Goal: Task Accomplishment & Management: Use online tool/utility

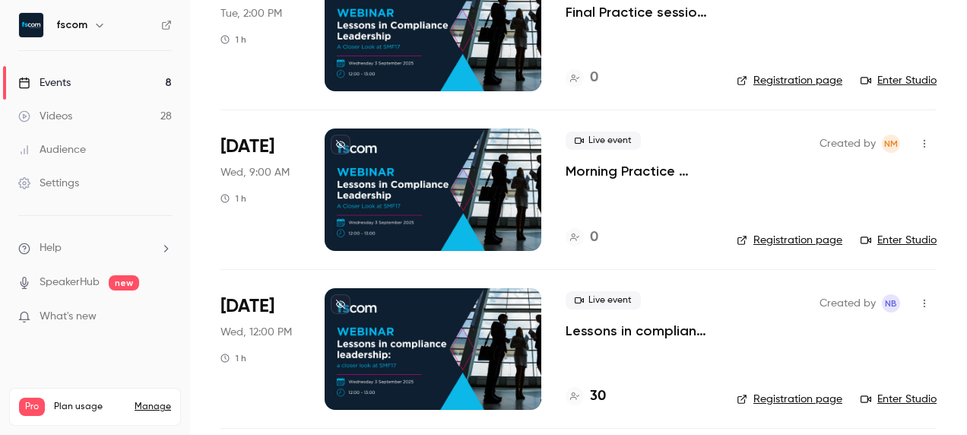
scroll to position [304, 0]
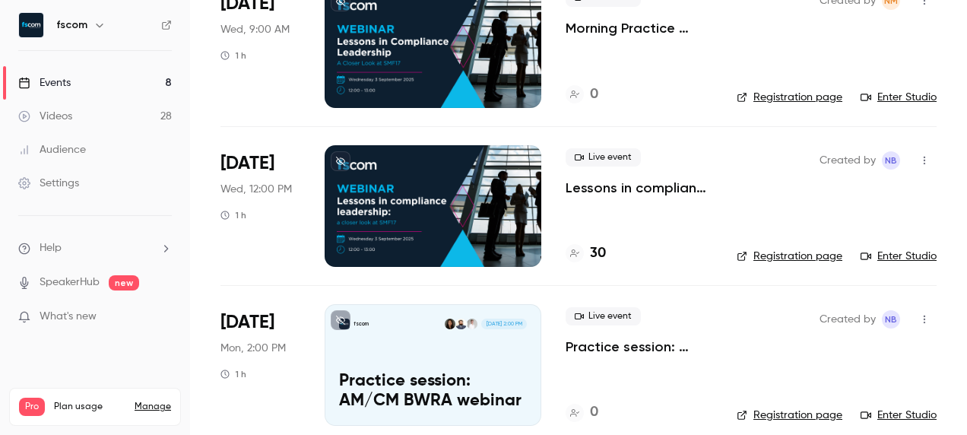
click at [454, 209] on div at bounding box center [432, 206] width 217 height 122
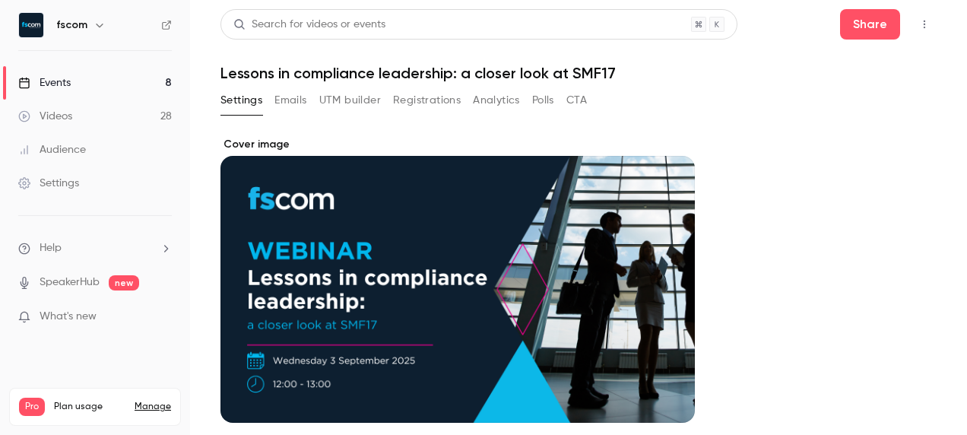
click at [918, 21] on icon "button" at bounding box center [924, 24] width 12 height 11
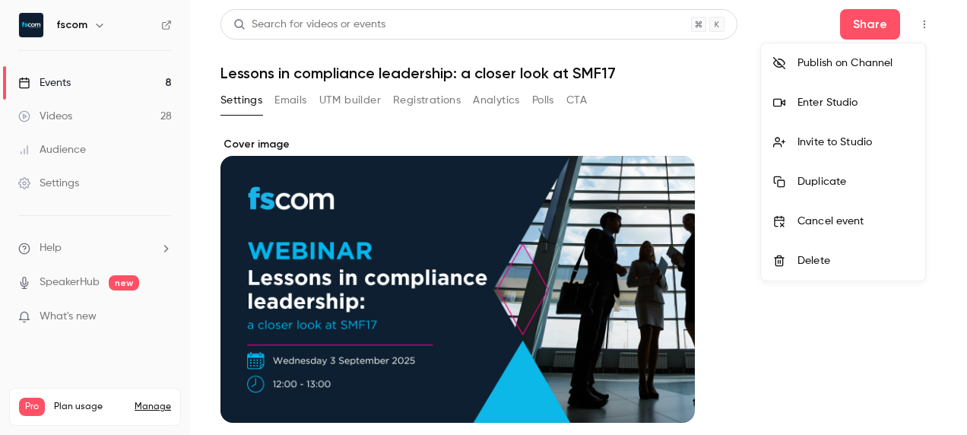
click at [426, 101] on div at bounding box center [483, 217] width 967 height 435
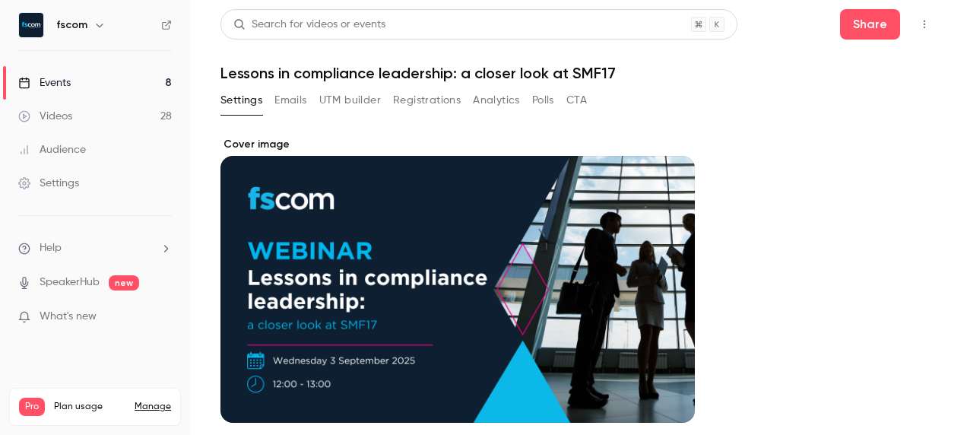
click at [432, 100] on button "Registrations" at bounding box center [427, 100] width 68 height 24
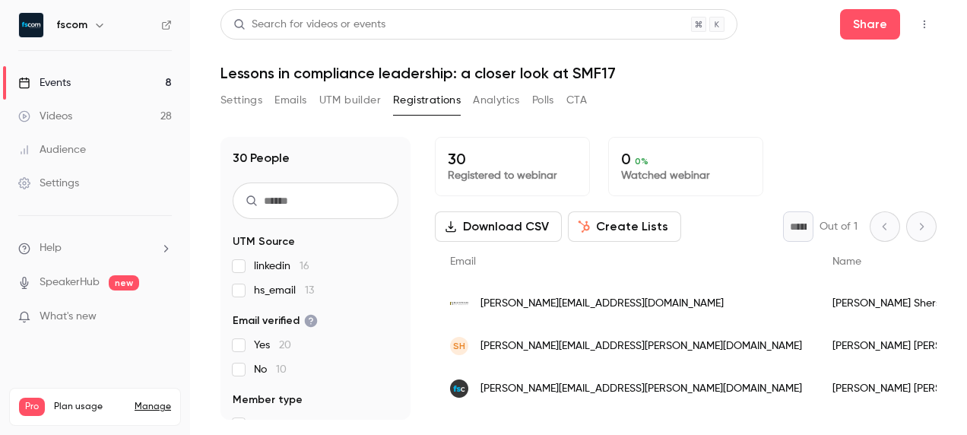
click at [371, 104] on button "UTM builder" at bounding box center [350, 100] width 62 height 24
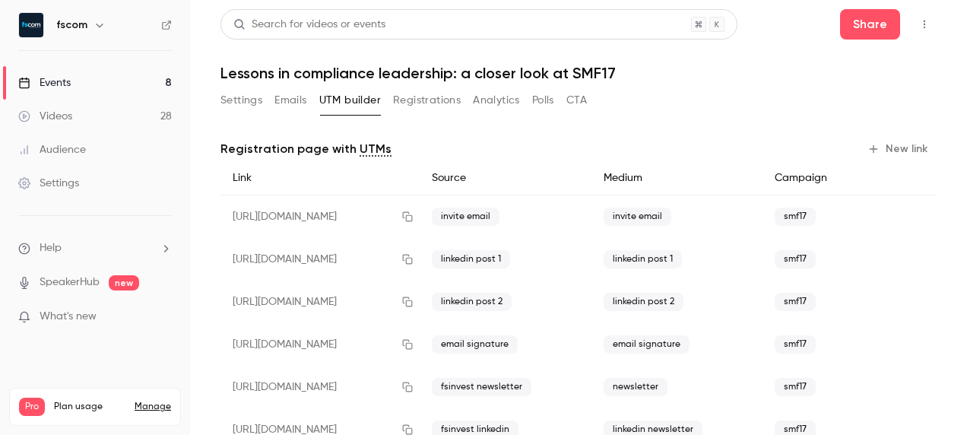
click at [880, 147] on button "New link" at bounding box center [898, 149] width 75 height 24
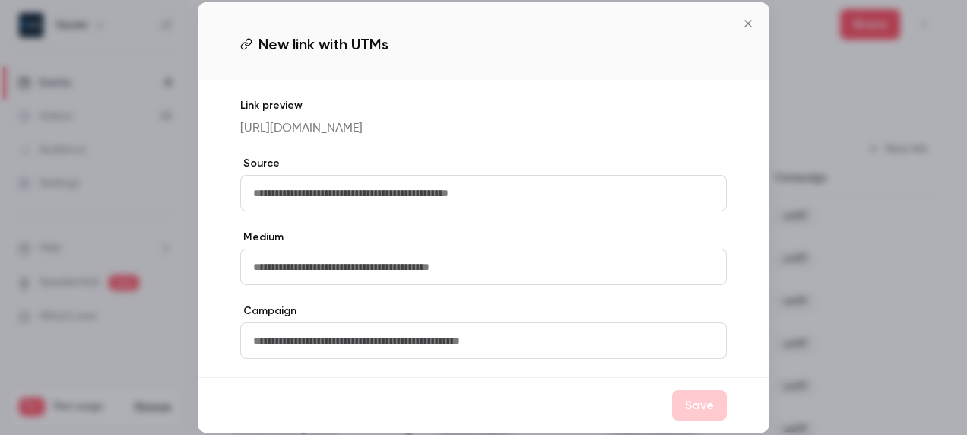
click at [378, 201] on input "text" at bounding box center [483, 193] width 486 height 36
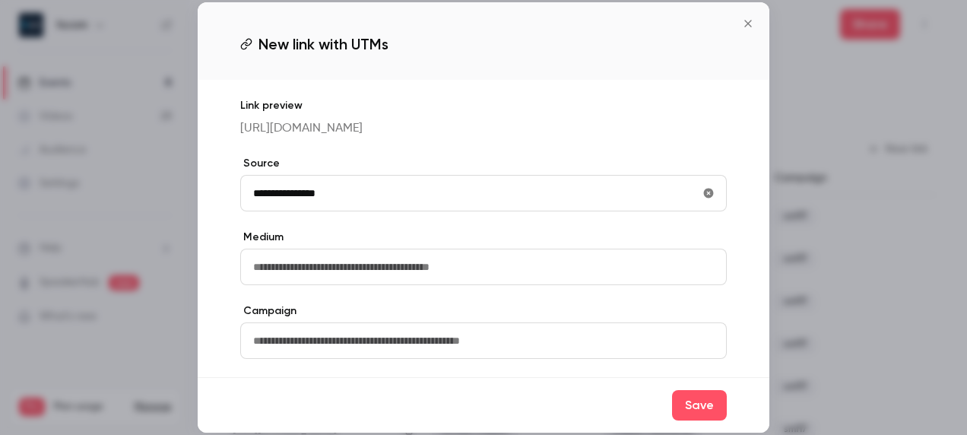
type input "**********"
click at [403, 261] on input "text" at bounding box center [483, 266] width 486 height 36
click at [326, 274] on input "text" at bounding box center [483, 266] width 486 height 36
type input "**********"
click at [326, 346] on input "text" at bounding box center [483, 340] width 486 height 36
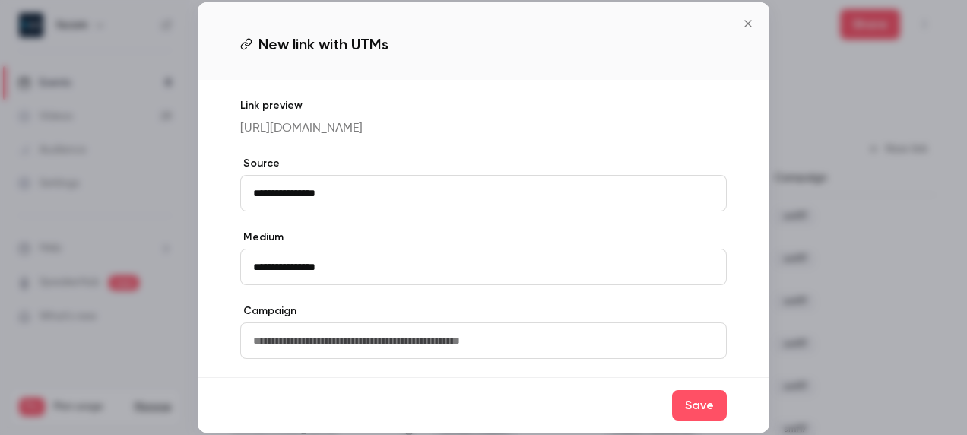
type input "*****"
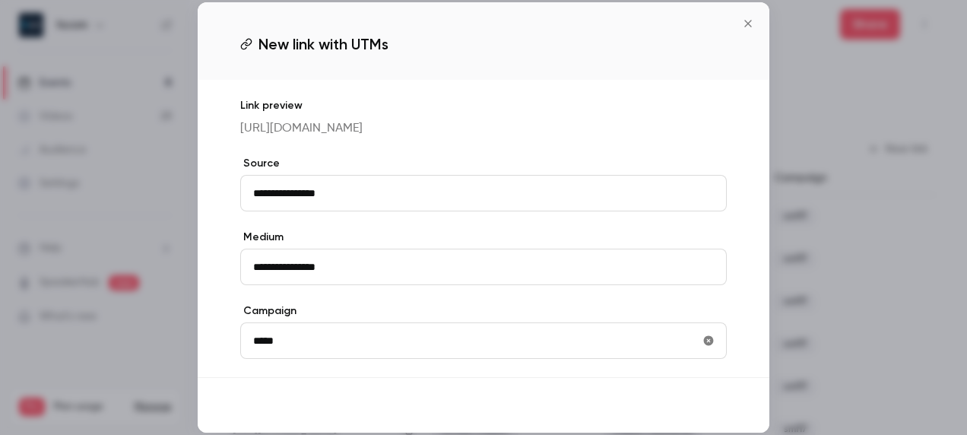
click at [712, 419] on button "Save" at bounding box center [699, 405] width 55 height 30
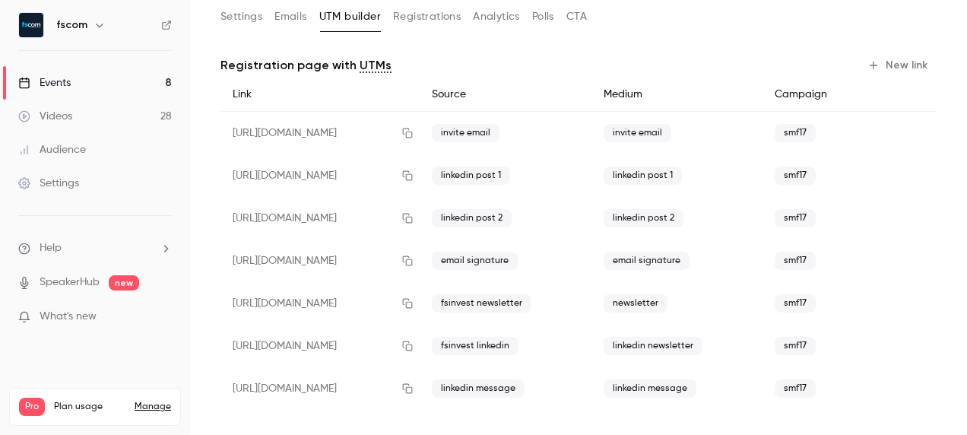
scroll to position [91, 0]
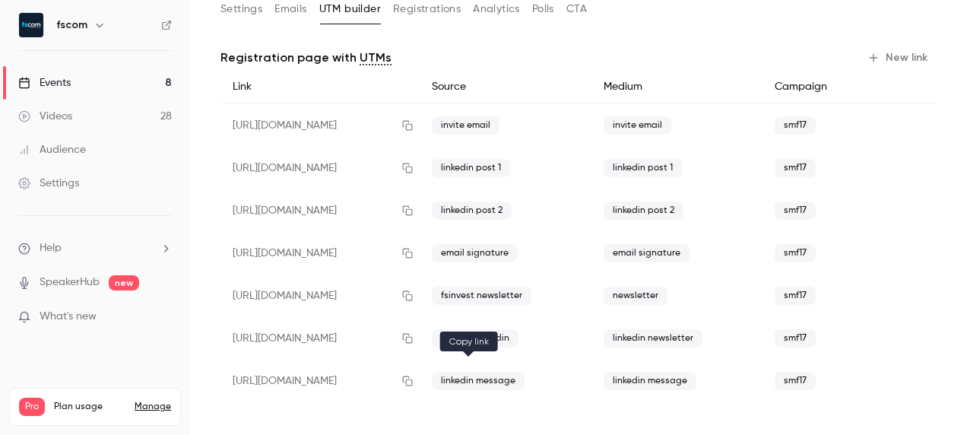
click at [413, 381] on icon "button" at bounding box center [408, 381] width 10 height 10
click at [413, 376] on icon "button" at bounding box center [408, 381] width 10 height 10
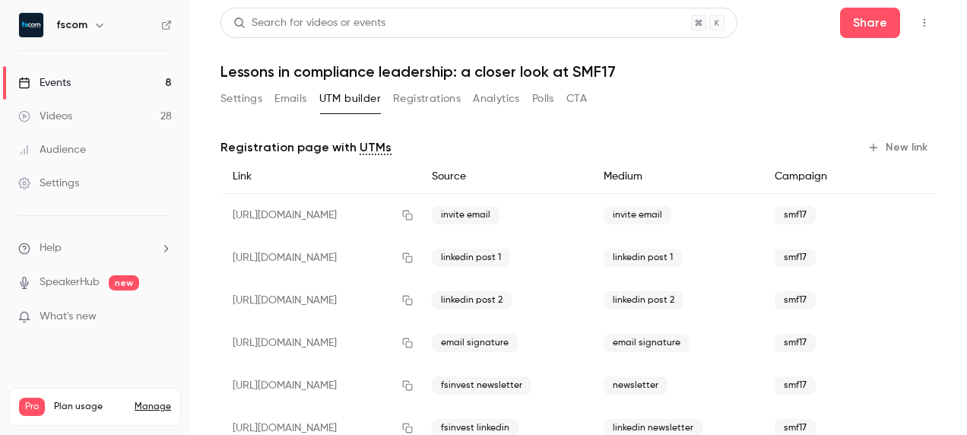
scroll to position [0, 0]
click at [139, 80] on link "Events 8" at bounding box center [95, 82] width 190 height 33
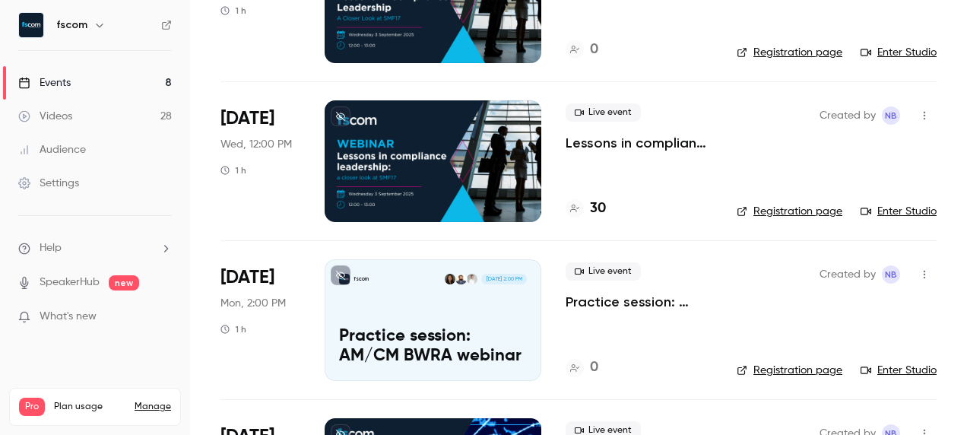
scroll to position [425, 0]
